Goal: Check status: Check status

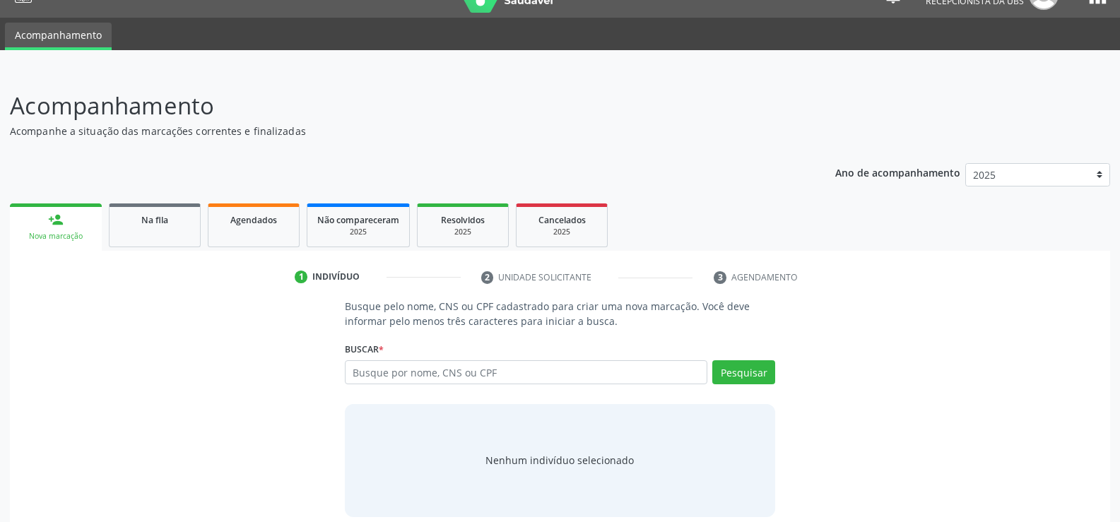
scroll to position [42, 0]
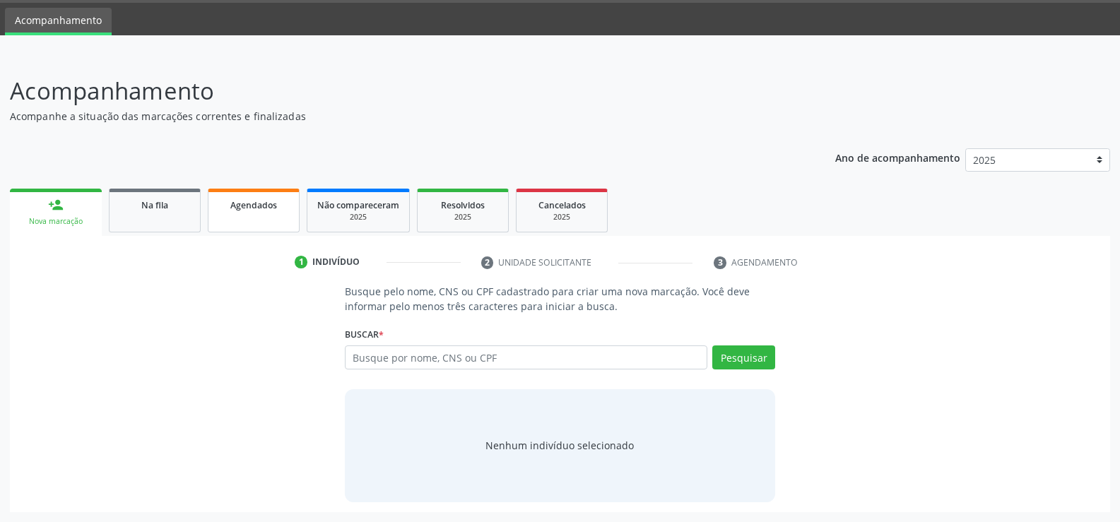
click at [244, 204] on span "Agendados" at bounding box center [253, 205] width 47 height 12
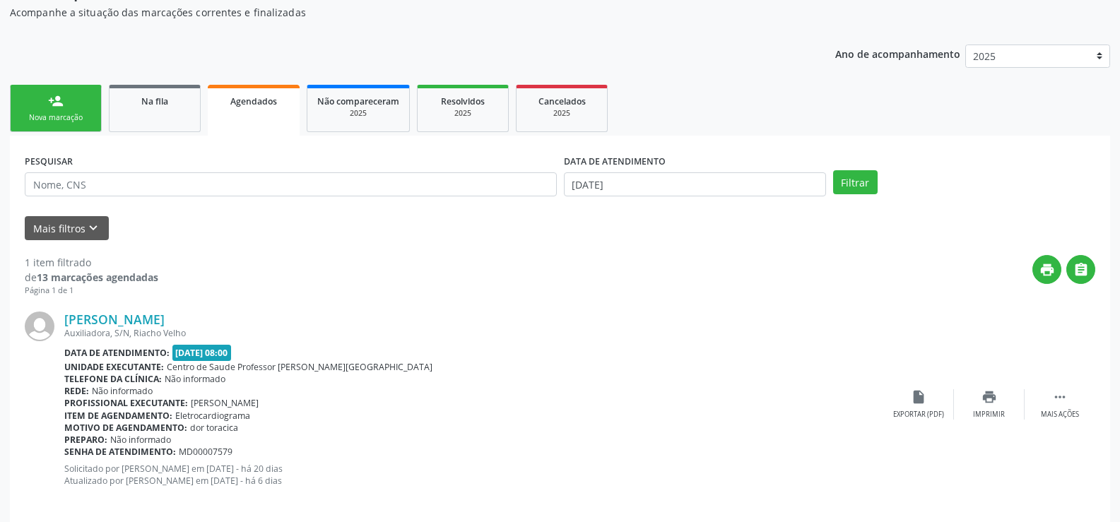
scroll to position [160, 0]
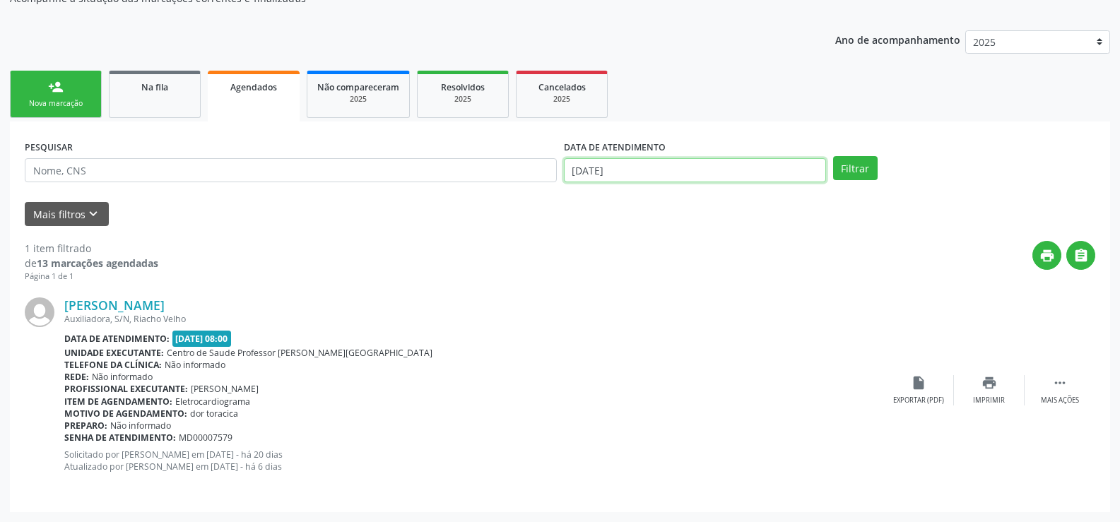
click at [756, 167] on input "[DATE]" at bounding box center [695, 170] width 262 height 24
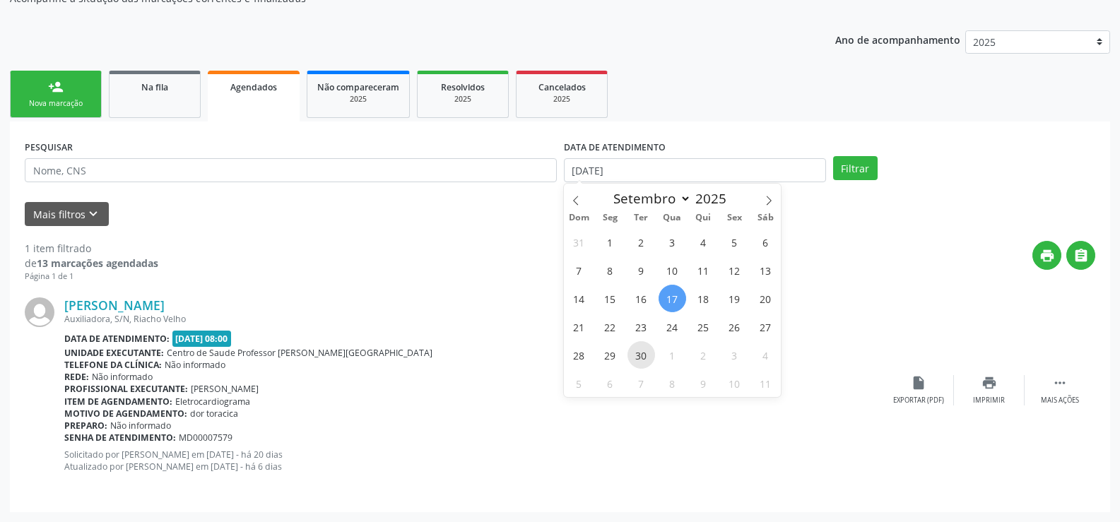
click at [640, 351] on span "30" at bounding box center [641, 355] width 28 height 28
type input "[DATE]"
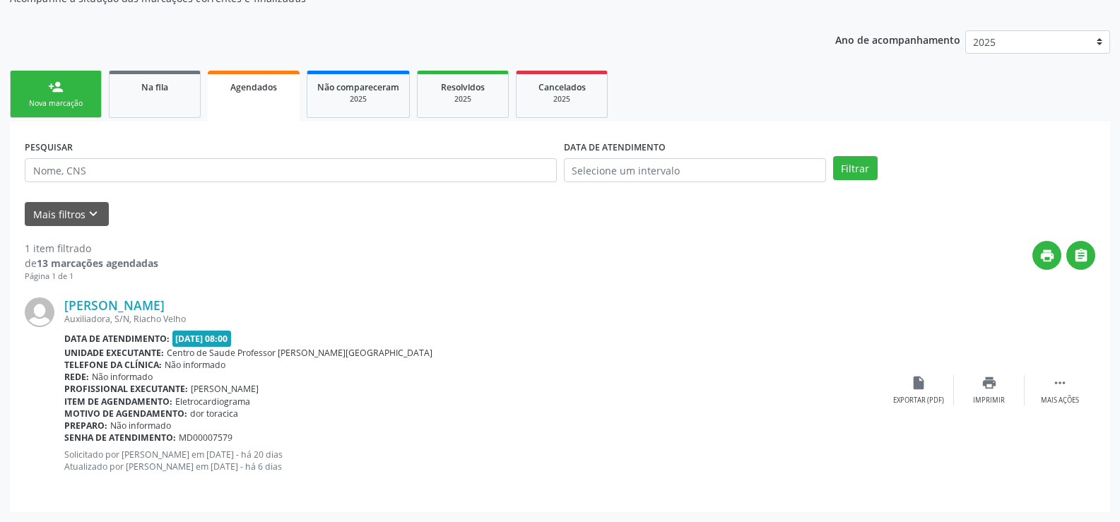
click at [878, 160] on div "Filtrar" at bounding box center [964, 168] width 269 height 24
click at [845, 162] on button "Filtrar" at bounding box center [855, 168] width 45 height 24
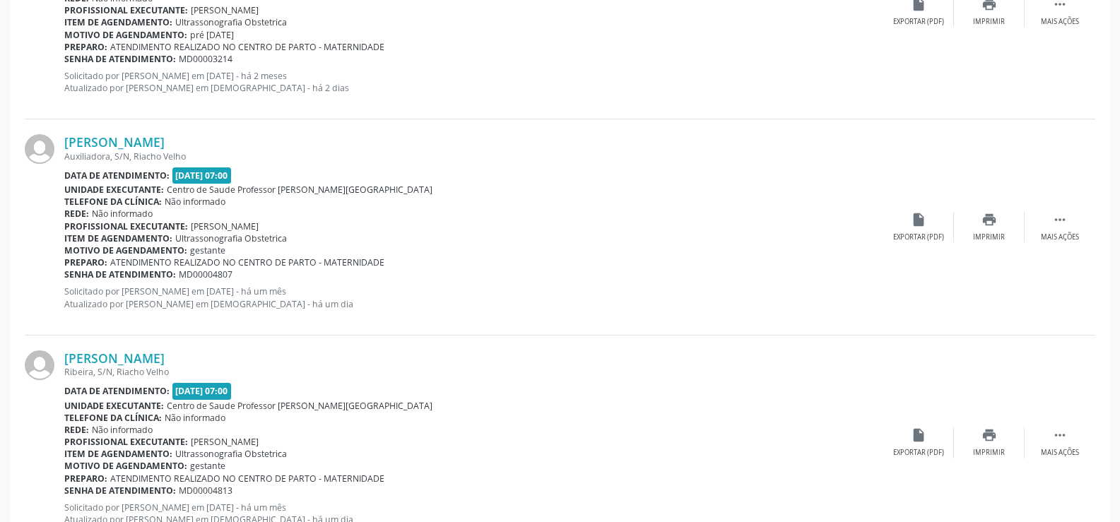
scroll to position [1395, 0]
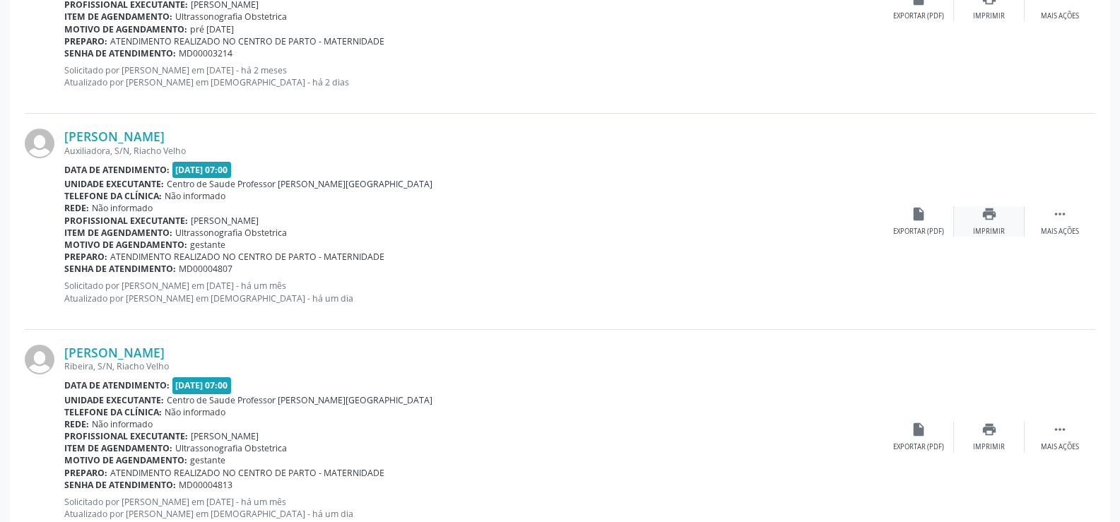
click at [991, 212] on icon "print" at bounding box center [989, 214] width 16 height 16
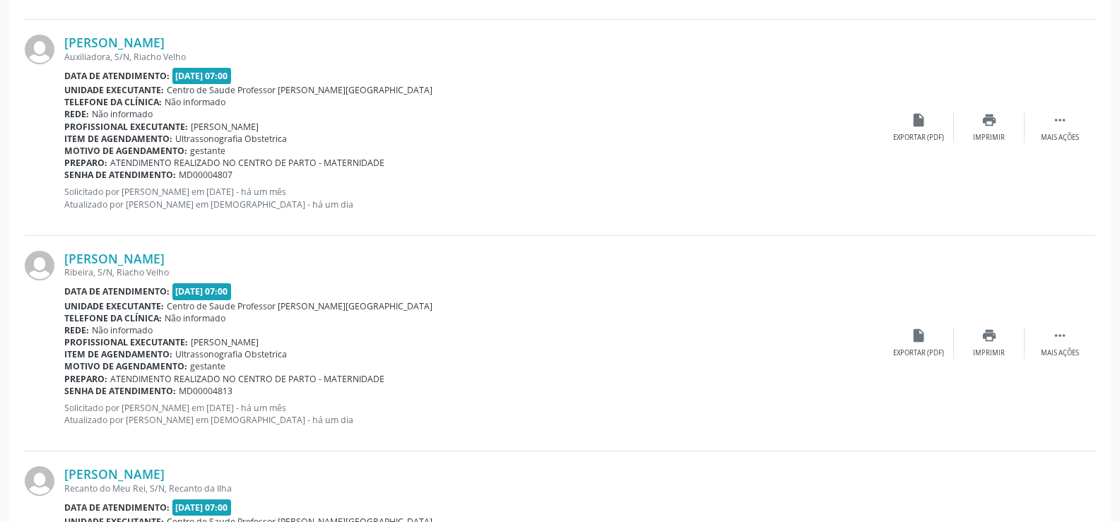
scroll to position [1537, 0]
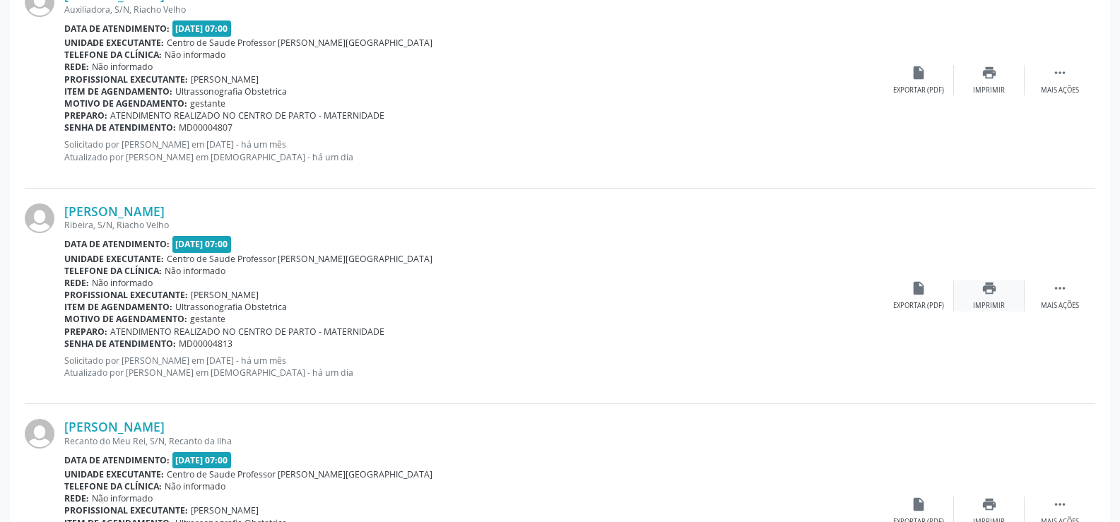
click at [991, 297] on div "print Imprimir" at bounding box center [989, 296] width 71 height 30
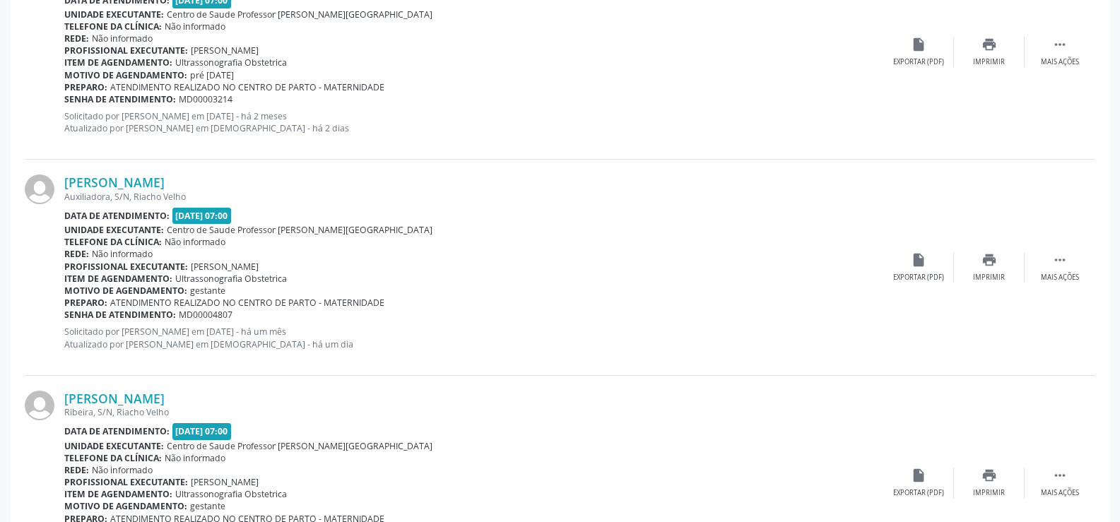
scroll to position [1325, 0]
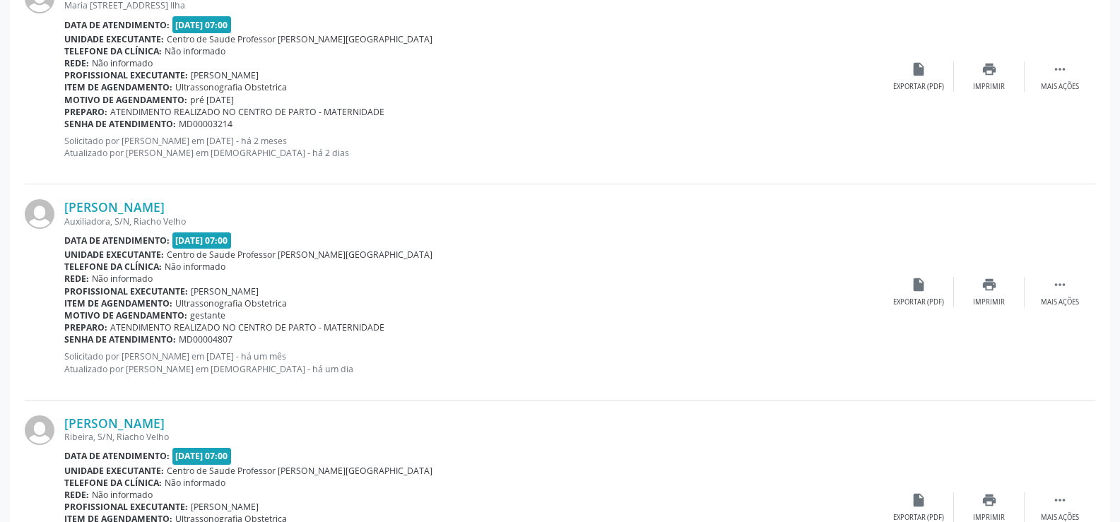
click at [154, 286] on b "Profissional executante:" at bounding box center [126, 291] width 124 height 12
click at [985, 285] on icon "print" at bounding box center [989, 285] width 16 height 16
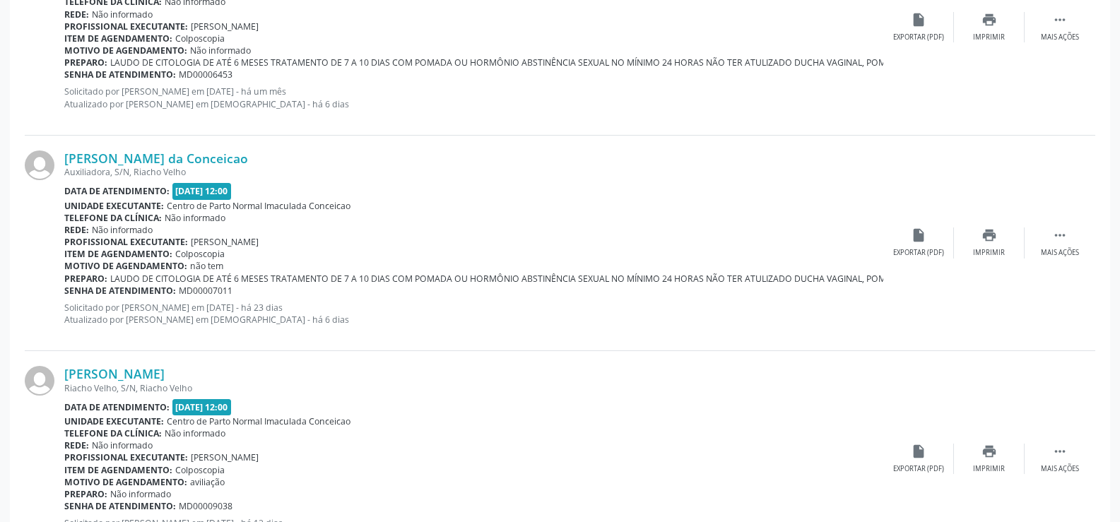
scroll to position [2738, 0]
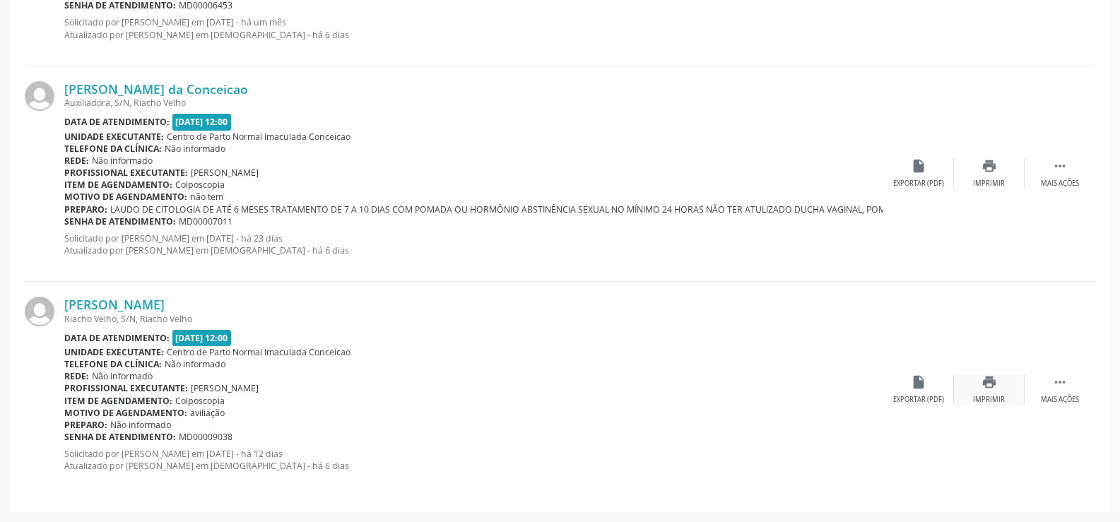
click at [986, 391] on div "print Imprimir" at bounding box center [989, 389] width 71 height 30
